Goal: Browse casually

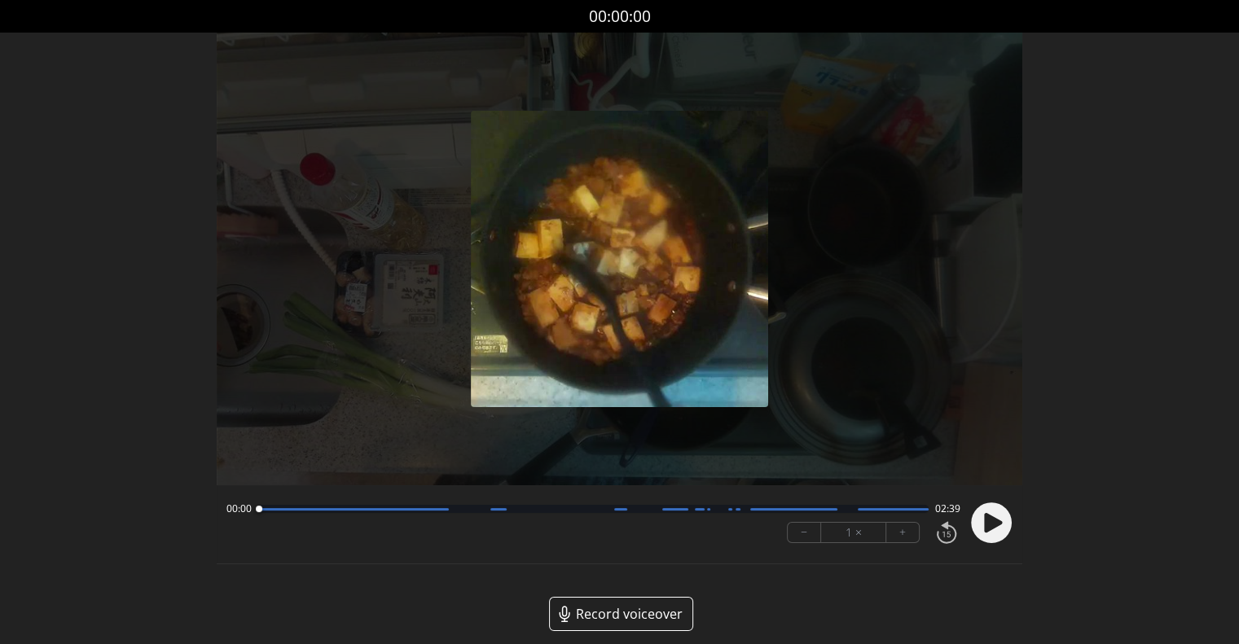
click at [983, 529] on circle at bounding box center [991, 522] width 41 height 41
